Goal: Task Accomplishment & Management: Manage account settings

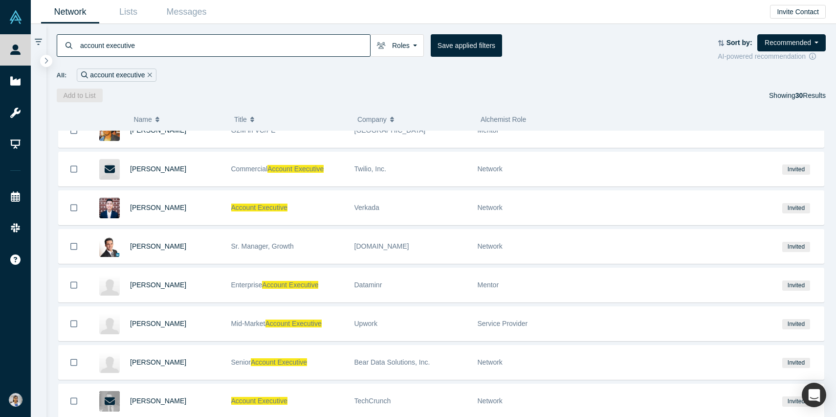
scroll to position [391, 0]
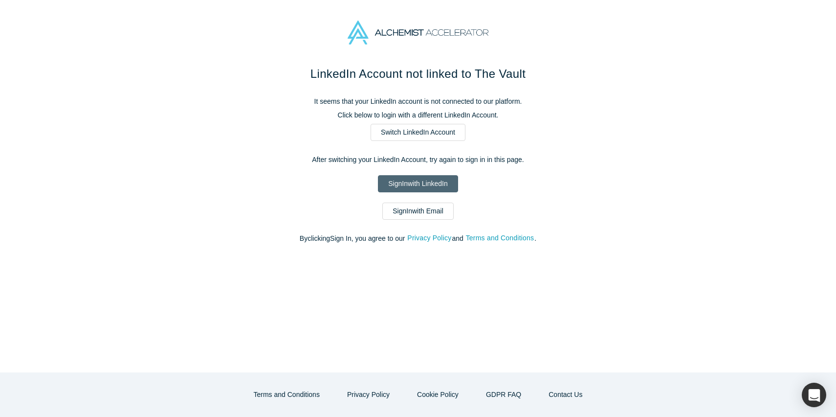
click at [428, 186] on link "Sign In with LinkedIn" at bounding box center [418, 183] width 80 height 17
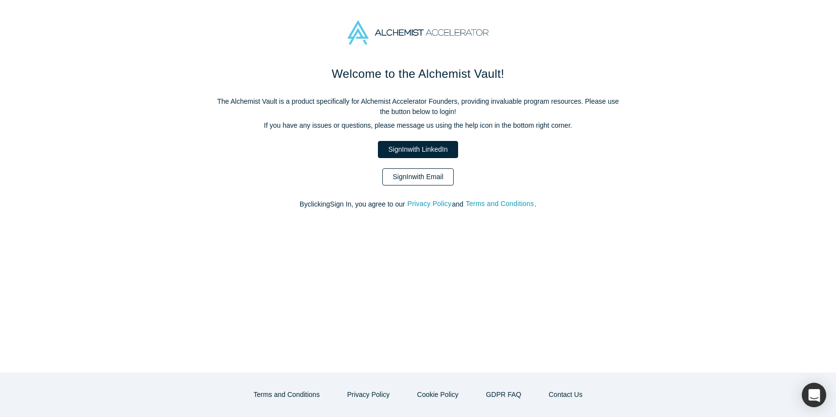
click at [414, 177] on link "Sign In with Email" at bounding box center [417, 176] width 71 height 17
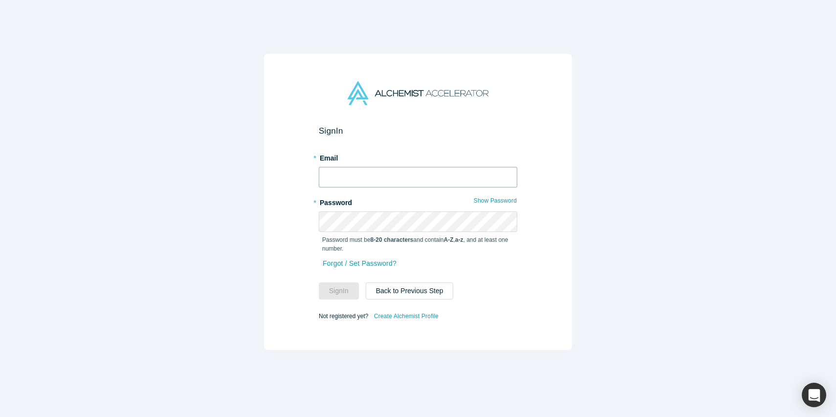
click at [422, 176] on input "text" at bounding box center [418, 177] width 199 height 21
type input "[EMAIL_ADDRESS][DOMAIN_NAME]"
click at [319, 282] on button "Sign In" at bounding box center [339, 290] width 40 height 17
click at [336, 294] on button "Sign In" at bounding box center [339, 290] width 40 height 17
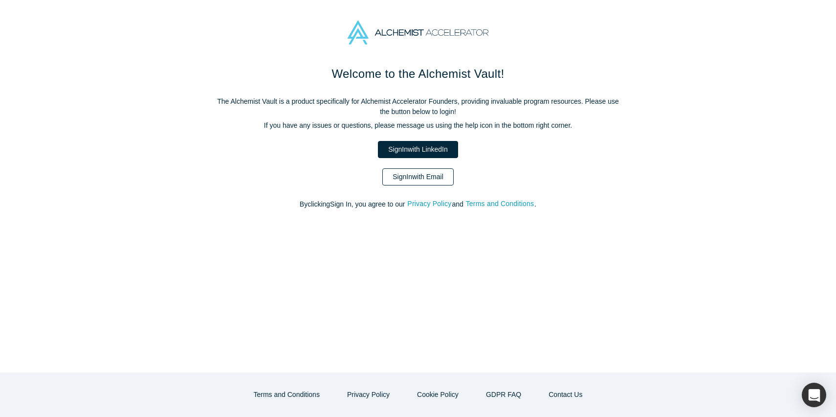
click at [435, 174] on link "Sign In with Email" at bounding box center [417, 176] width 71 height 17
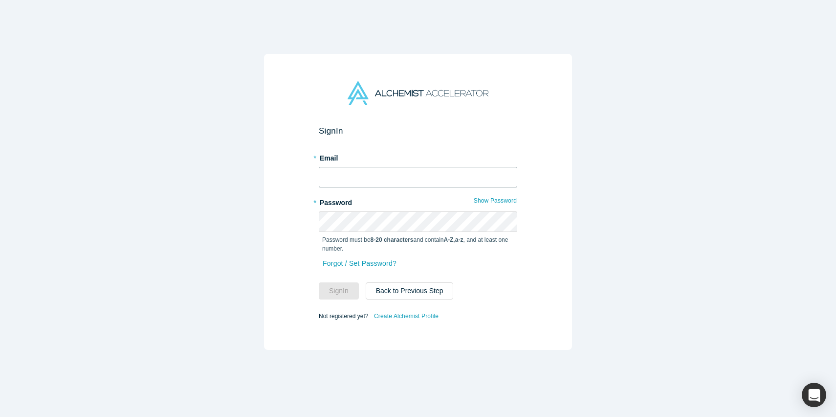
click at [444, 174] on input "text" at bounding box center [418, 177] width 199 height 21
type input "[EMAIL_ADDRESS][DOMAIN_NAME]"
click at [319, 282] on button "Sign In" at bounding box center [339, 290] width 40 height 17
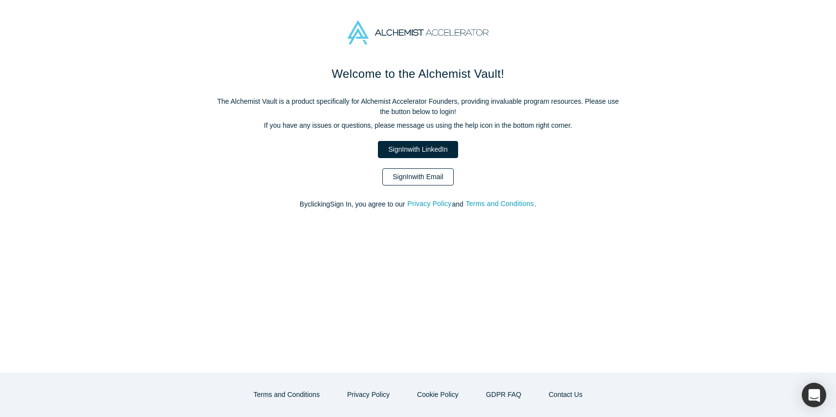
click at [427, 179] on link "Sign In with Email" at bounding box center [417, 176] width 71 height 17
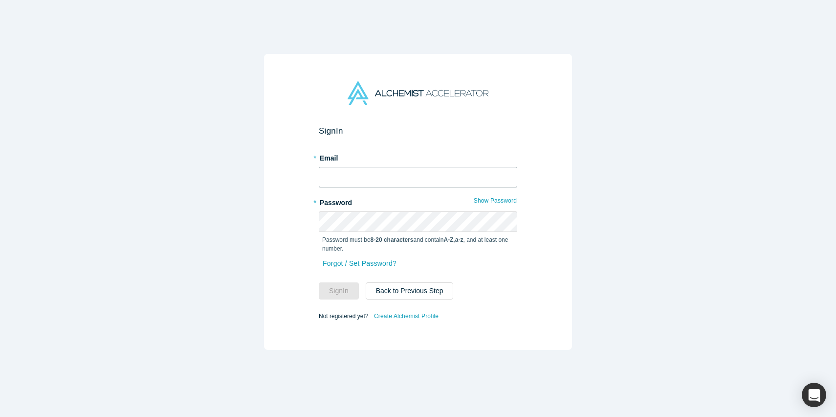
click at [354, 176] on input "text" at bounding box center [418, 177] width 199 height 21
type input "[EMAIL_ADDRESS][DOMAIN_NAME]"
click at [369, 232] on div "Password must be 8-20 characters and contain A-Z , a-z , and at least one numbe…" at bounding box center [418, 242] width 199 height 21
click at [352, 288] on button "Sign In" at bounding box center [339, 290] width 40 height 17
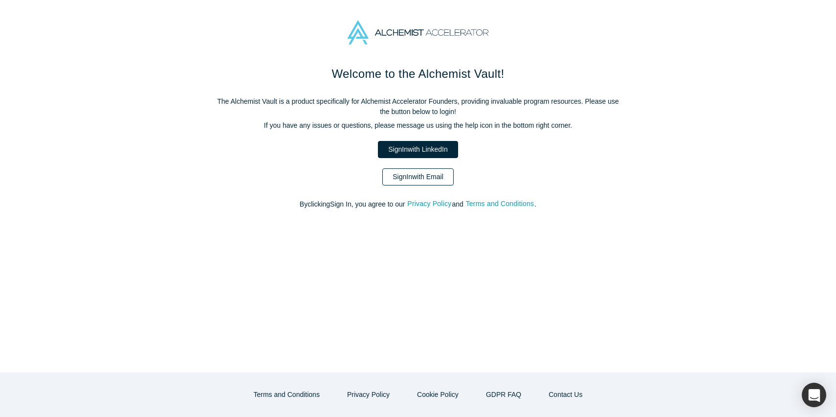
click at [402, 179] on link "Sign In with Email" at bounding box center [417, 176] width 71 height 17
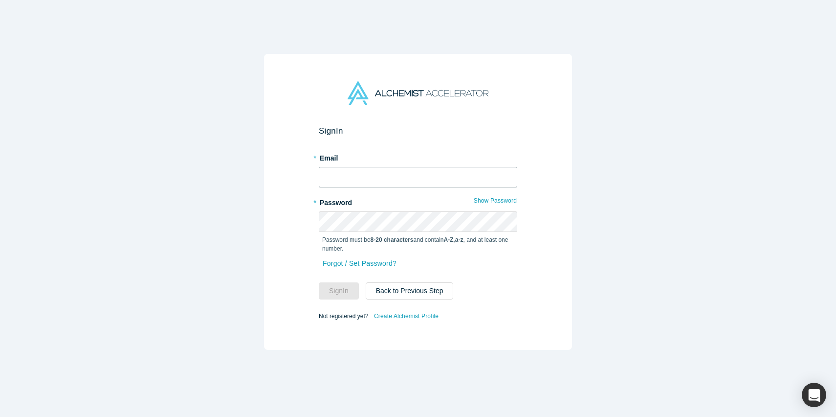
click at [344, 176] on input "text" at bounding box center [418, 177] width 199 height 21
type input "[EMAIL_ADDRESS][DOMAIN_NAME]"
click at [319, 282] on button "Sign In" at bounding box center [339, 290] width 40 height 17
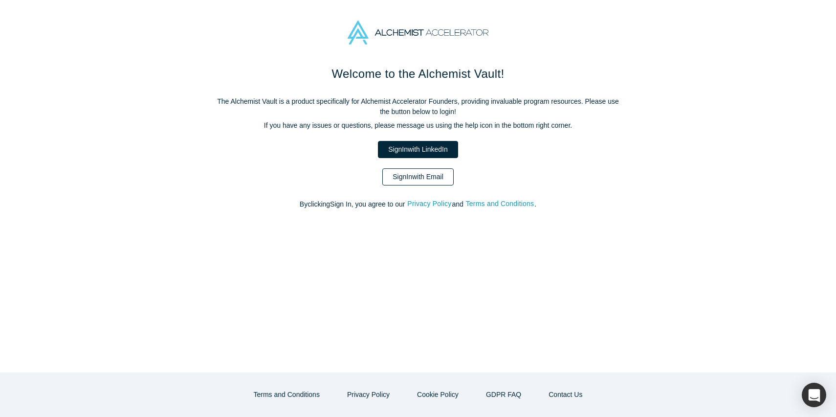
click at [433, 181] on link "Sign In with Email" at bounding box center [417, 176] width 71 height 17
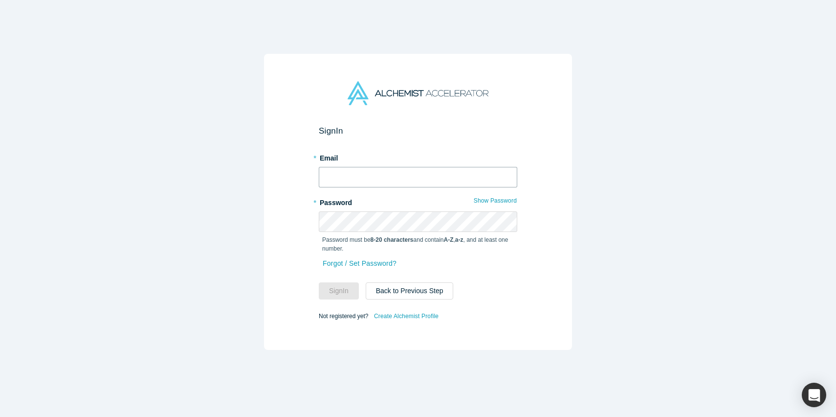
click at [433, 181] on input "text" at bounding box center [418, 177] width 199 height 21
type input "[EMAIL_ADDRESS][DOMAIN_NAME]"
click at [319, 282] on button "Sign In" at bounding box center [339, 290] width 40 height 17
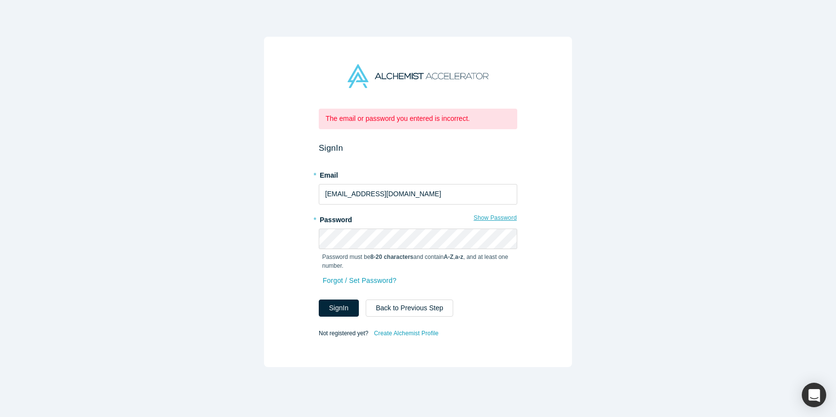
click at [492, 220] on button "Show Password" at bounding box center [495, 217] width 44 height 13
click at [354, 277] on link "Forgot / Set Password?" at bounding box center [359, 280] width 75 height 17
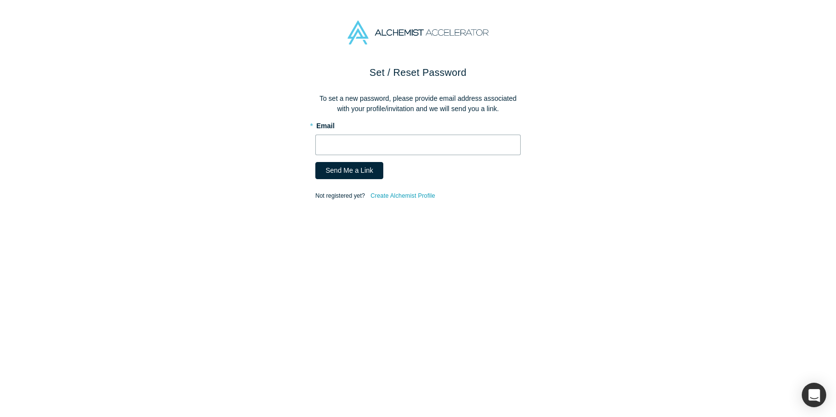
click at [348, 153] on input "text" at bounding box center [417, 144] width 205 height 21
type input "[EMAIL_ADDRESS][DOMAIN_NAME]"
click at [358, 173] on button "Send Me a Link" at bounding box center [349, 170] width 68 height 17
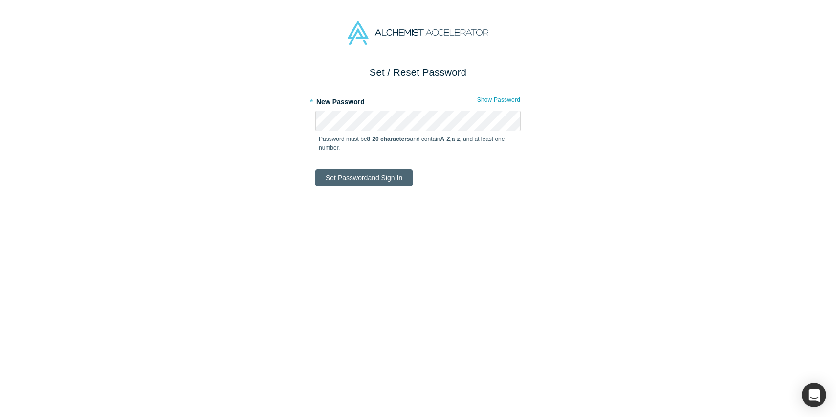
click at [368, 178] on button "Set Password and Sign In" at bounding box center [363, 177] width 97 height 17
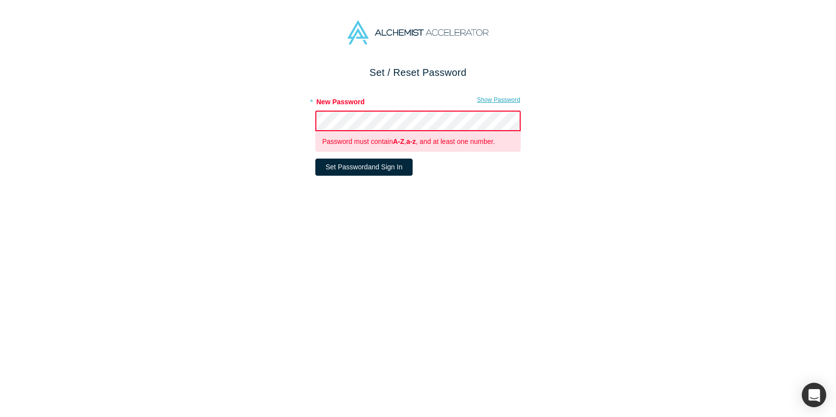
click at [486, 99] on button "Show Password" at bounding box center [499, 99] width 44 height 13
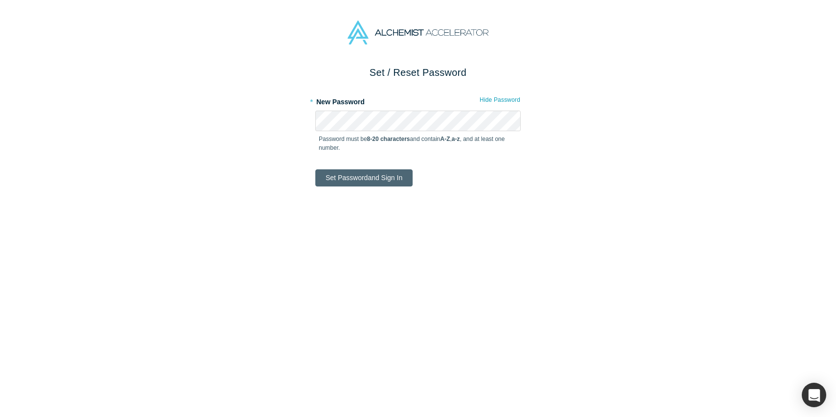
click at [378, 177] on button "Set Password and Sign In" at bounding box center [363, 177] width 97 height 17
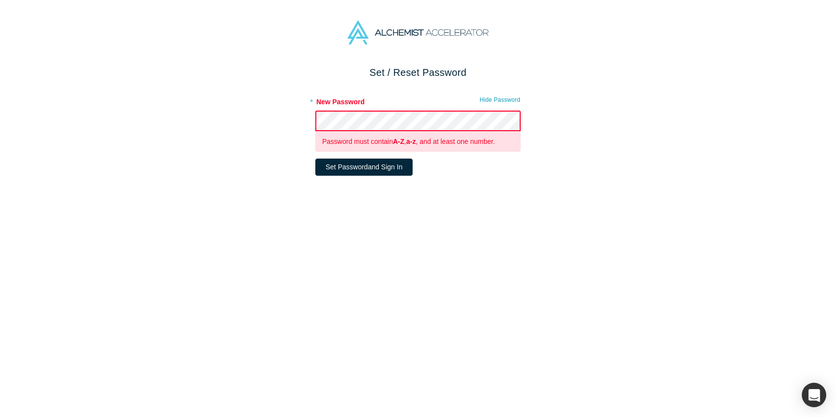
click at [312, 122] on div "Set / Reset Password * New Password Hide Password Password must contain A-Z , a…" at bounding box center [418, 241] width 836 height 352
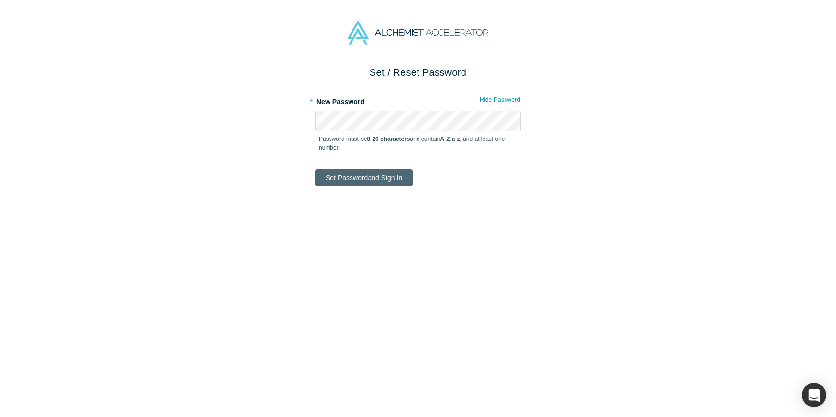
click at [339, 178] on button "Set Password and Sign In" at bounding box center [363, 177] width 97 height 17
click at [370, 186] on button "Set Password and Sign In" at bounding box center [363, 177] width 97 height 17
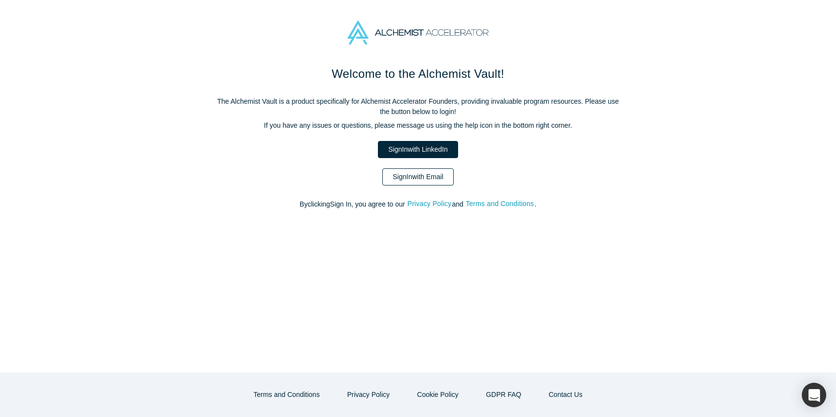
click at [422, 178] on link "Sign In with Email" at bounding box center [417, 176] width 71 height 17
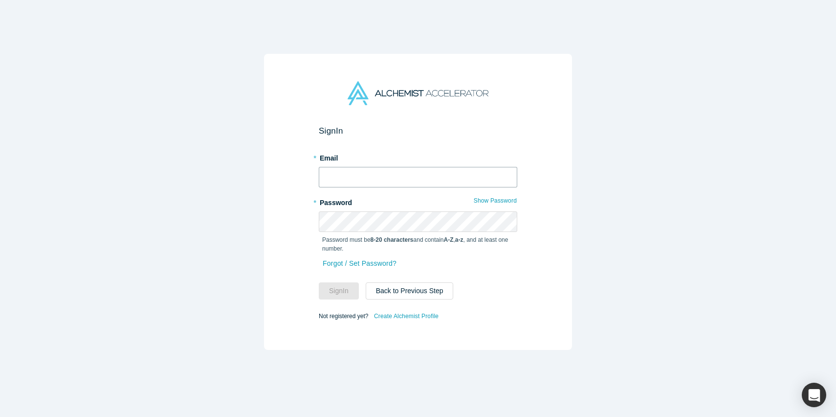
click at [402, 171] on input "text" at bounding box center [418, 177] width 199 height 21
type input "[EMAIL_ADDRESS][DOMAIN_NAME]"
click at [350, 289] on button "Sign In" at bounding box center [339, 290] width 40 height 17
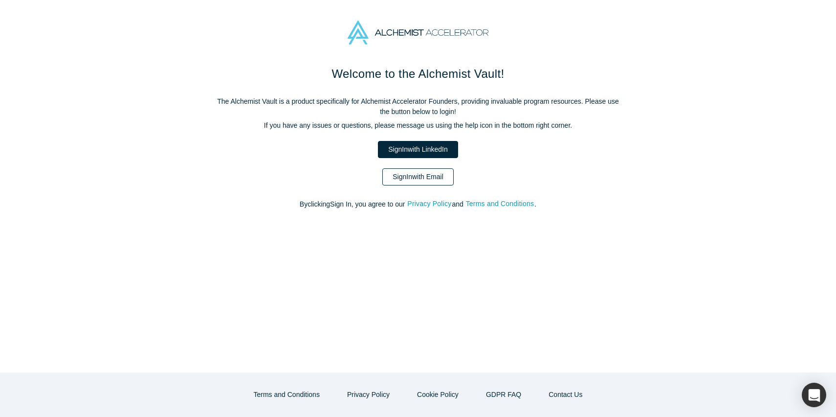
click at [423, 178] on link "Sign In with Email" at bounding box center [417, 176] width 71 height 17
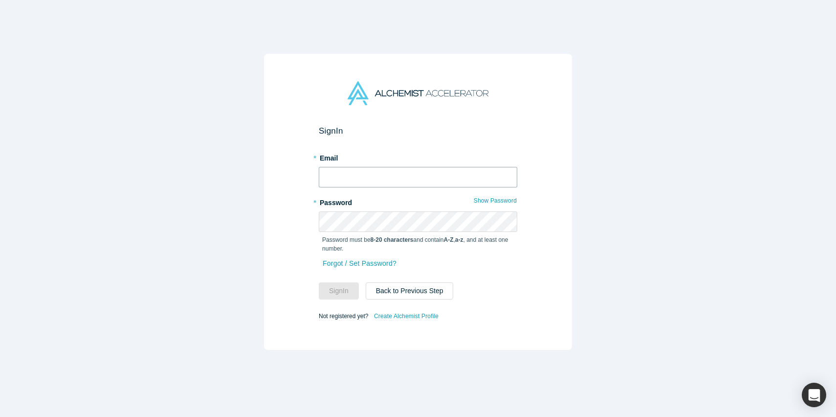
click at [416, 174] on input "text" at bounding box center [418, 177] width 199 height 21
type input "[EMAIL_ADDRESS][DOMAIN_NAME]"
click at [319, 282] on button "Sign In" at bounding box center [339, 290] width 40 height 17
